Goal: Task Accomplishment & Management: Use online tool/utility

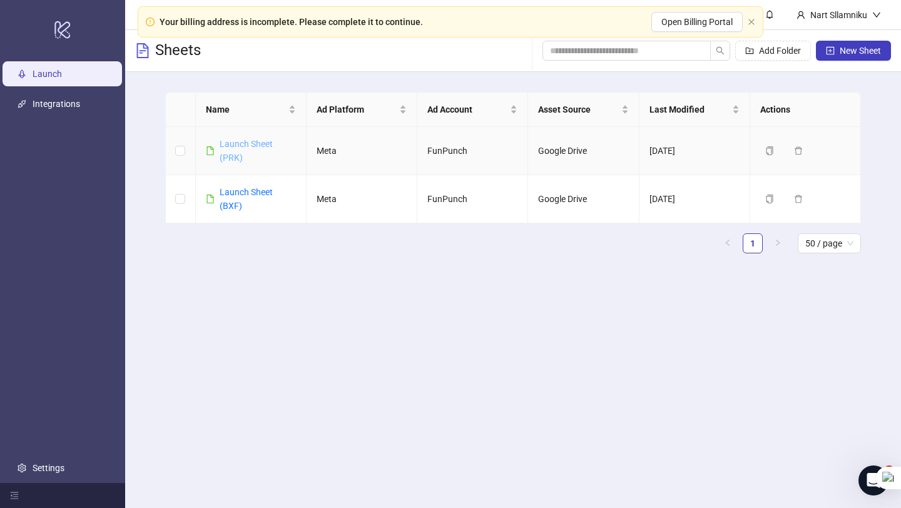
click at [237, 141] on link "Launch Sheet (PRK)" at bounding box center [246, 151] width 53 height 24
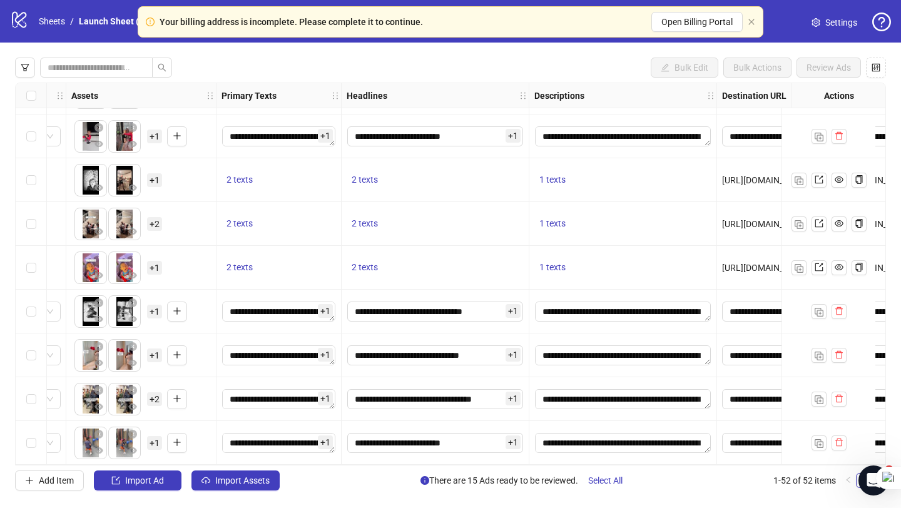
scroll to position [124, 0]
click at [756, 24] on div "Your billing address is incomplete. Please complete it to continue. Open Billin…" at bounding box center [451, 21] width 626 height 31
click at [751, 19] on icon "close" at bounding box center [752, 22] width 8 height 8
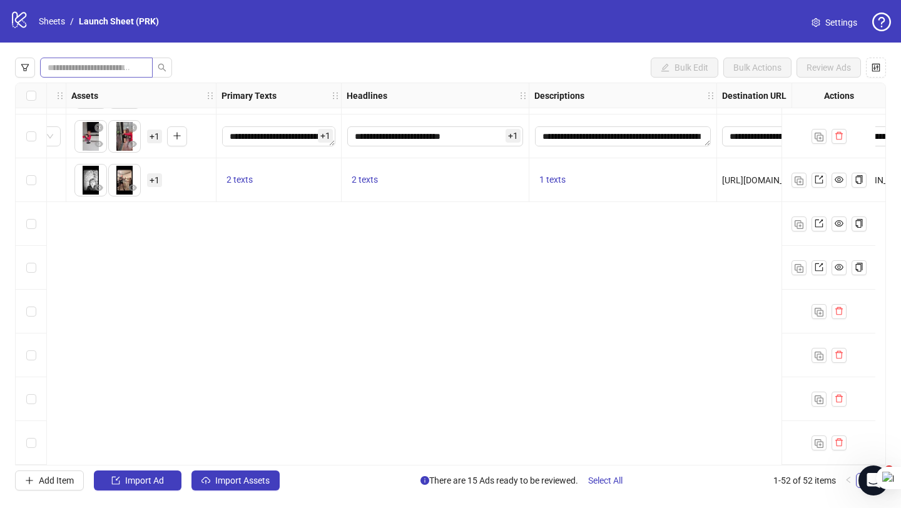
scroll to position [1592, 525]
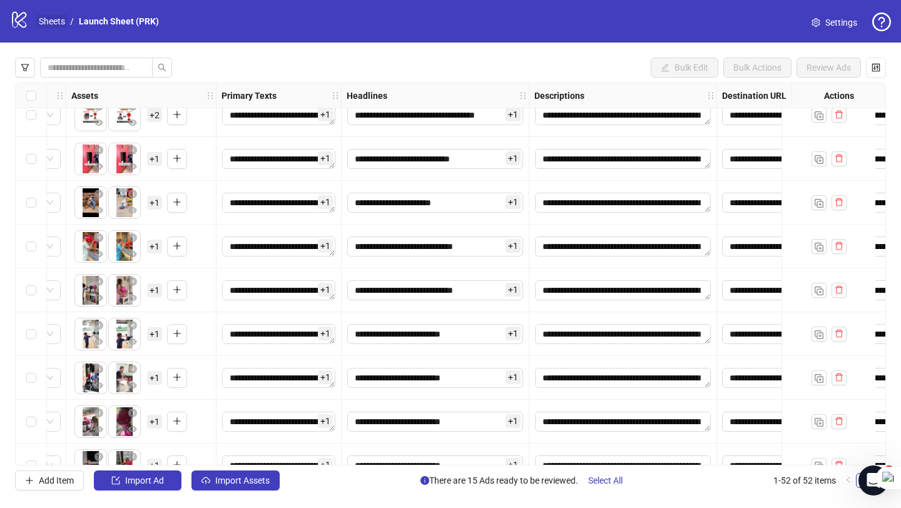
click at [58, 26] on link "Sheets" at bounding box center [51, 21] width 31 height 14
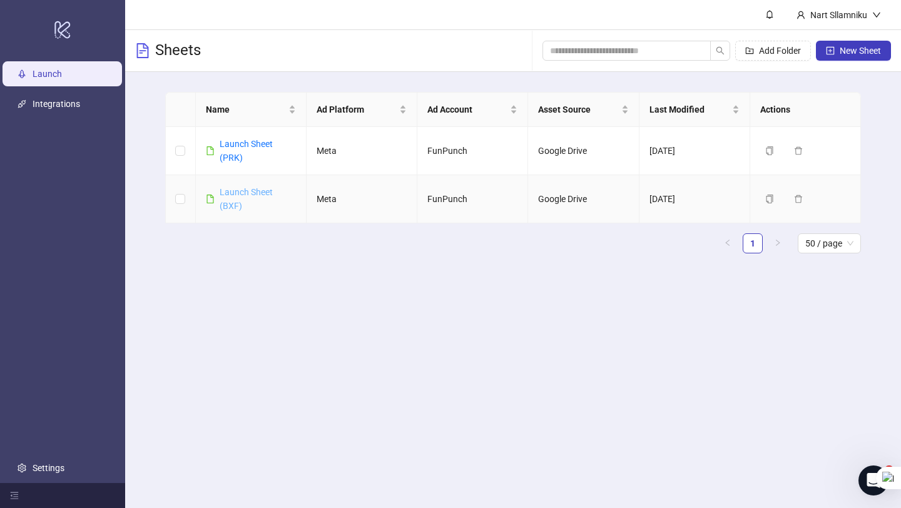
click at [227, 188] on link "Launch Sheet (BXF)" at bounding box center [246, 199] width 53 height 24
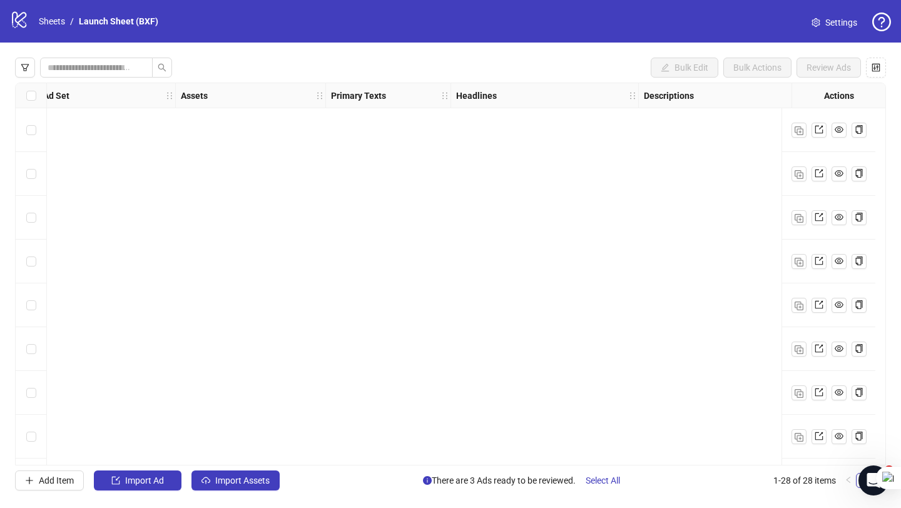
scroll to position [875, 416]
